Goal: Use online tool/utility: Utilize a website feature to perform a specific function

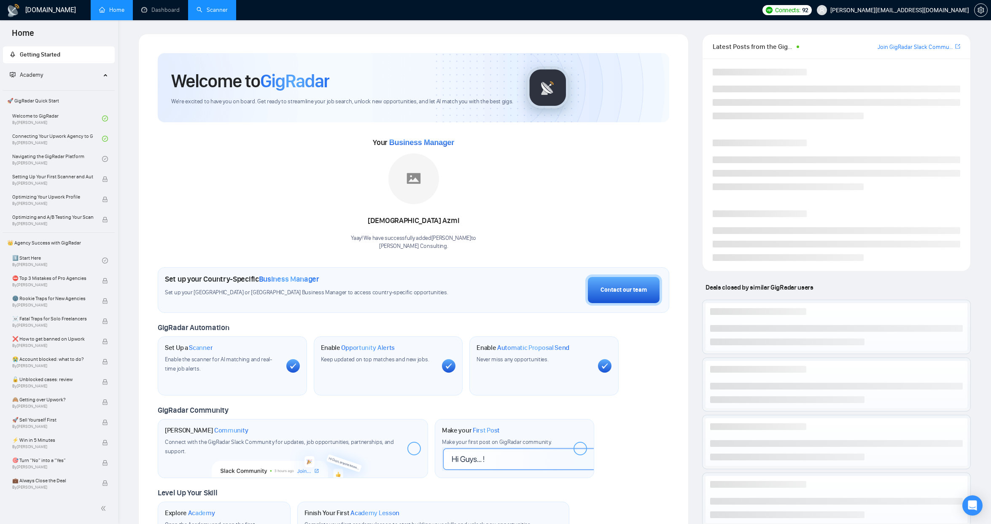
click at [224, 9] on link "Scanner" at bounding box center [211, 9] width 31 height 7
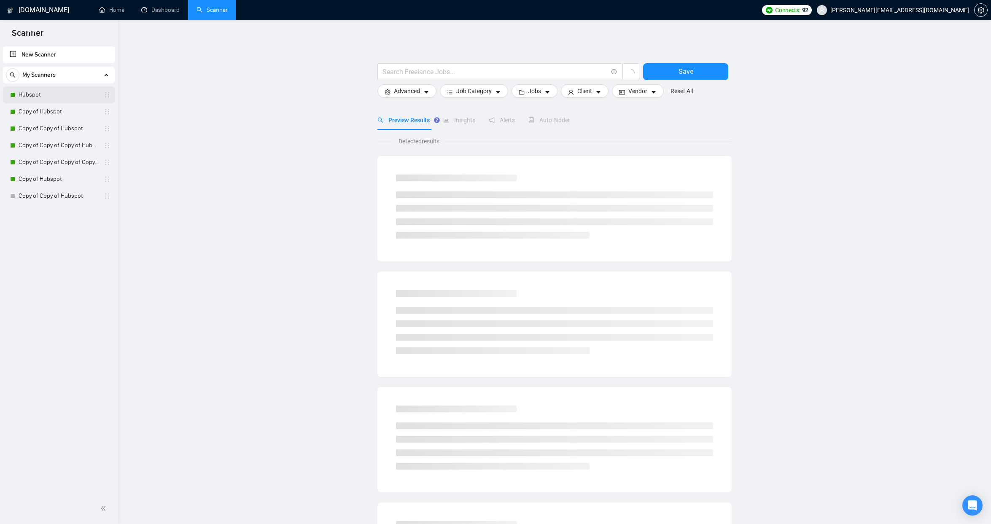
click at [51, 93] on link "Hubspot" at bounding box center [59, 94] width 80 height 17
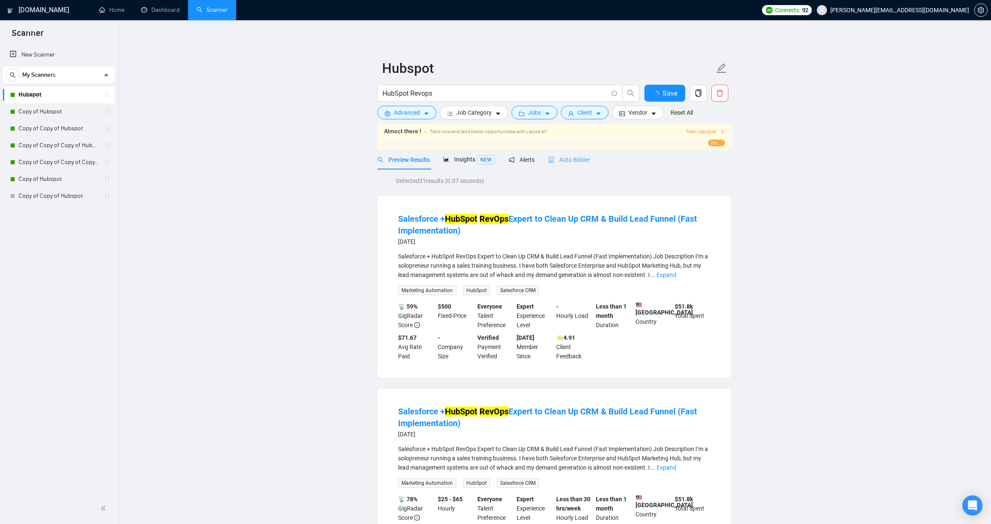
click at [576, 167] on div "Auto Bidder" at bounding box center [569, 160] width 42 height 20
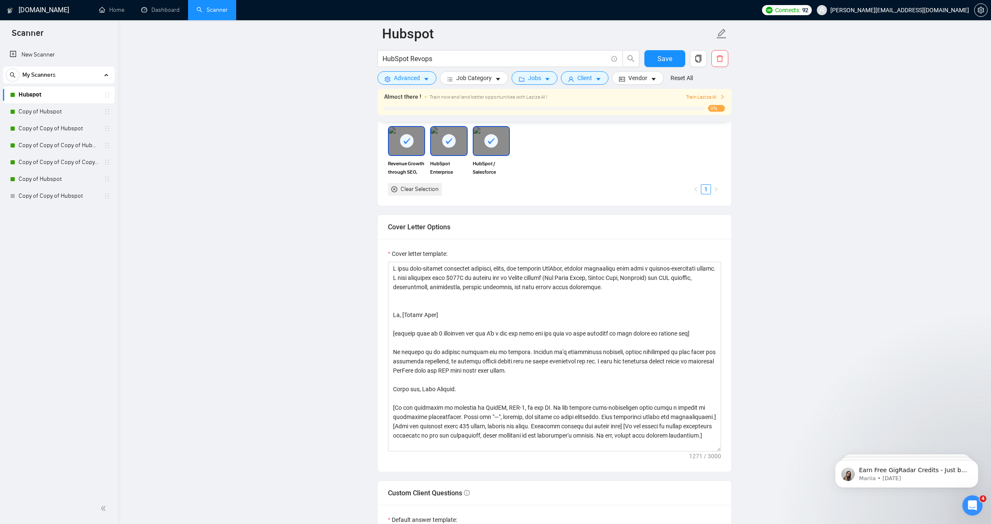
scroll to position [922, 0]
